Goal: Task Accomplishment & Management: Manage account settings

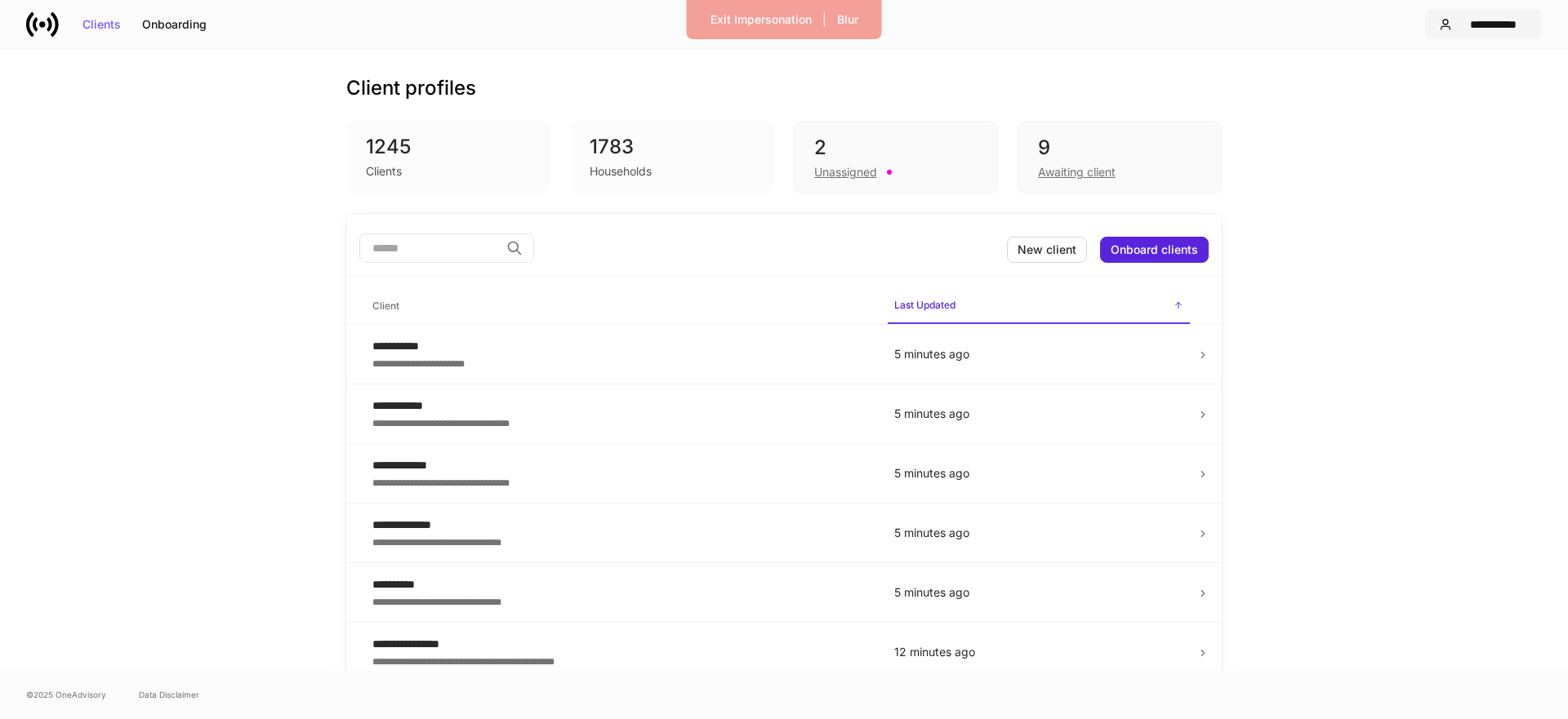
click at [1465, 28] on div "**********" at bounding box center [1493, 24] width 70 height 11
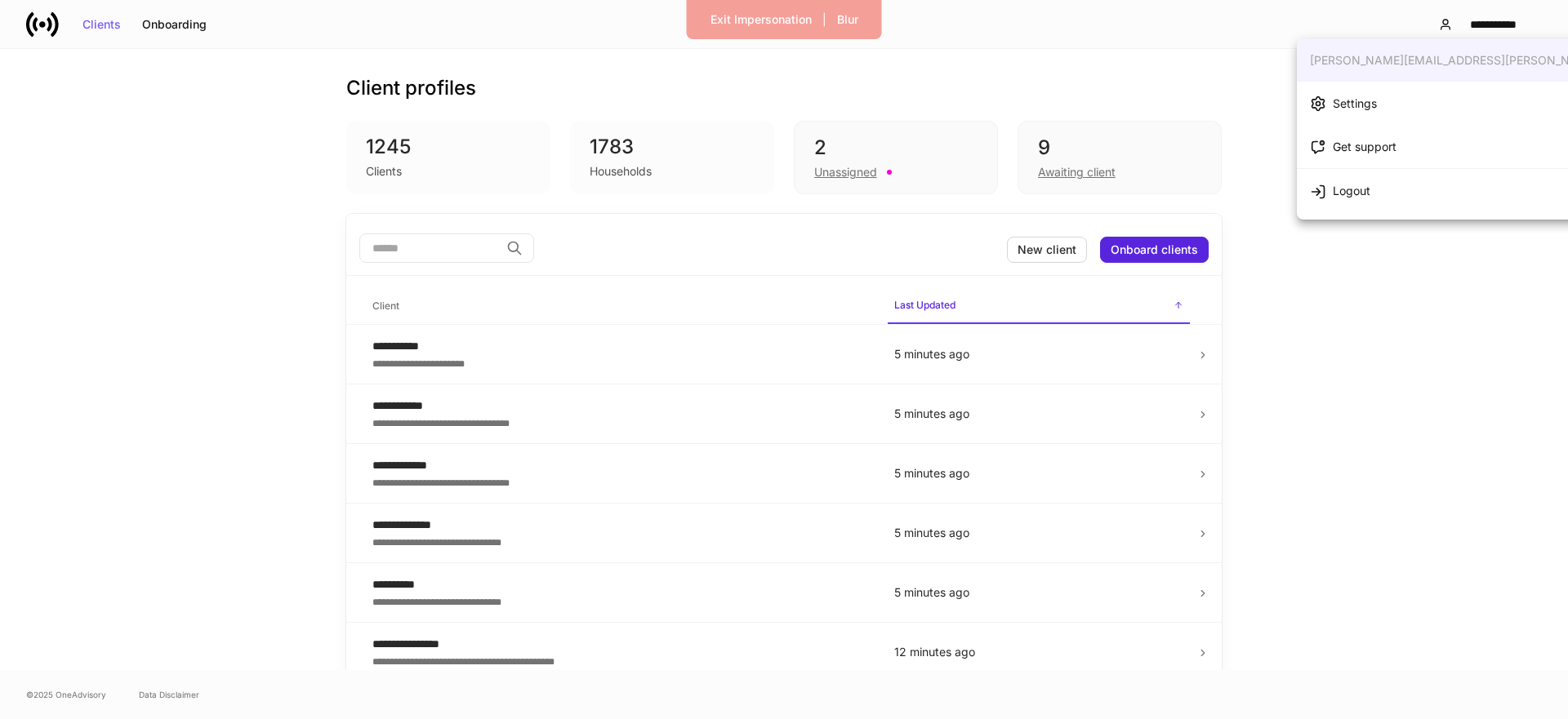
click at [1400, 97] on li "Settings" at bounding box center [1502, 103] width 411 height 43
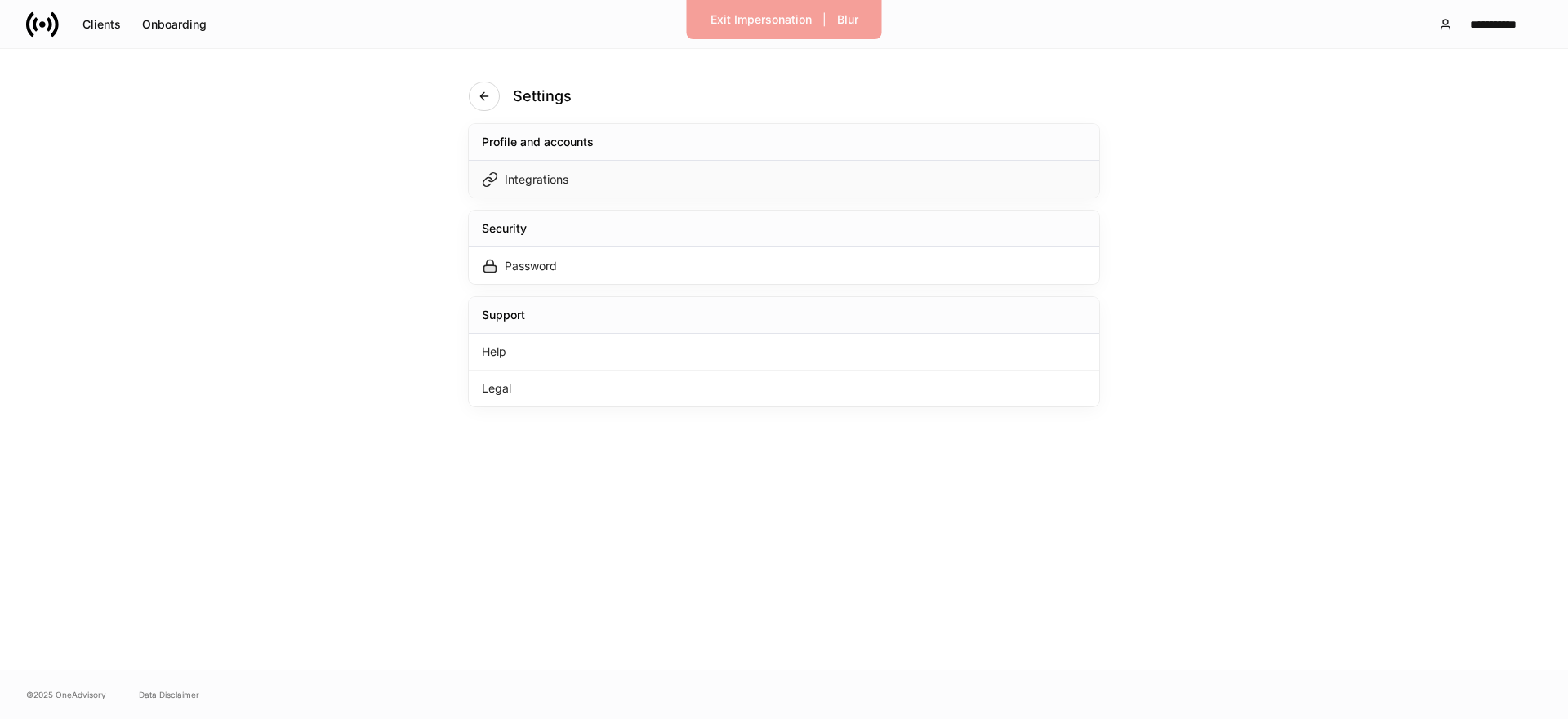
click at [775, 187] on div "Integrations" at bounding box center [784, 179] width 631 height 37
